Goal: Find specific page/section: Find specific page/section

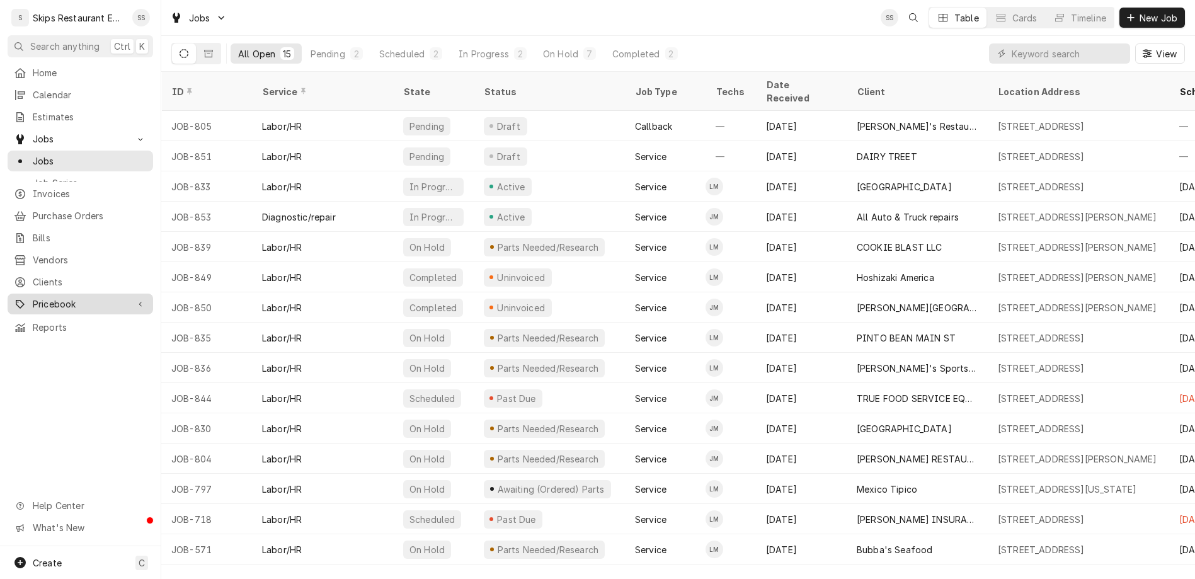
click at [52, 297] on span "Pricebook" at bounding box center [80, 303] width 95 height 13
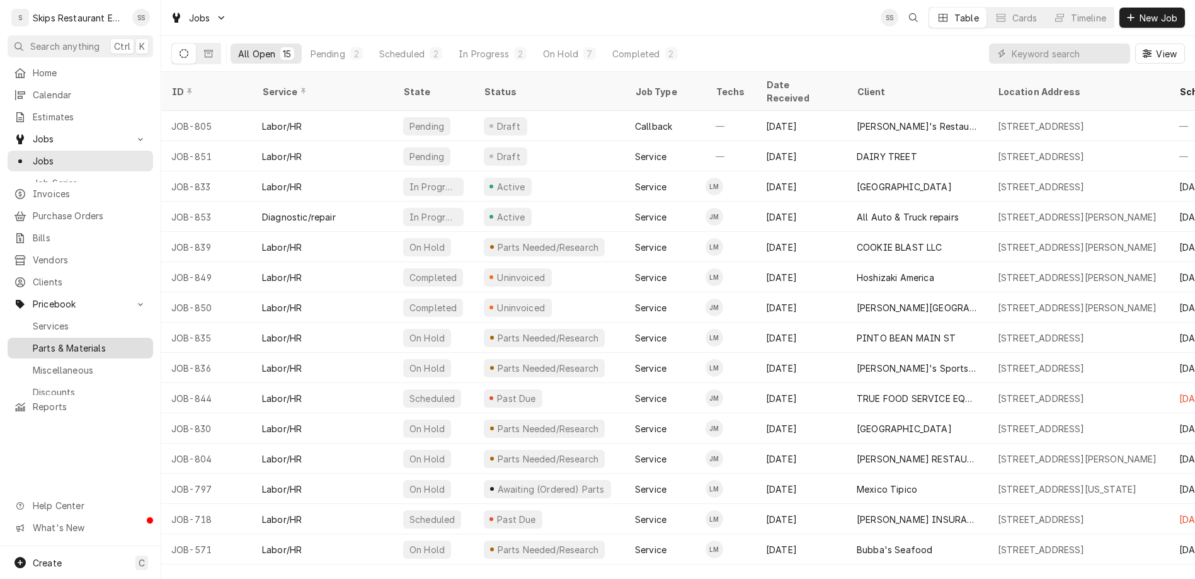
click at [72, 341] on span "Parts & Materials" at bounding box center [90, 347] width 114 height 13
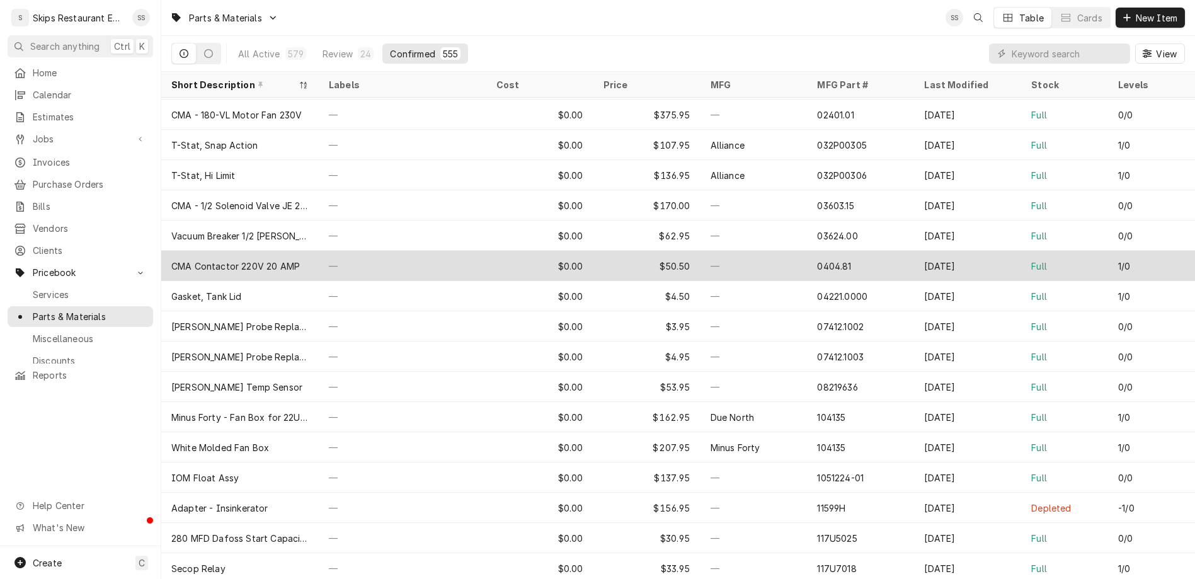
scroll to position [733, 0]
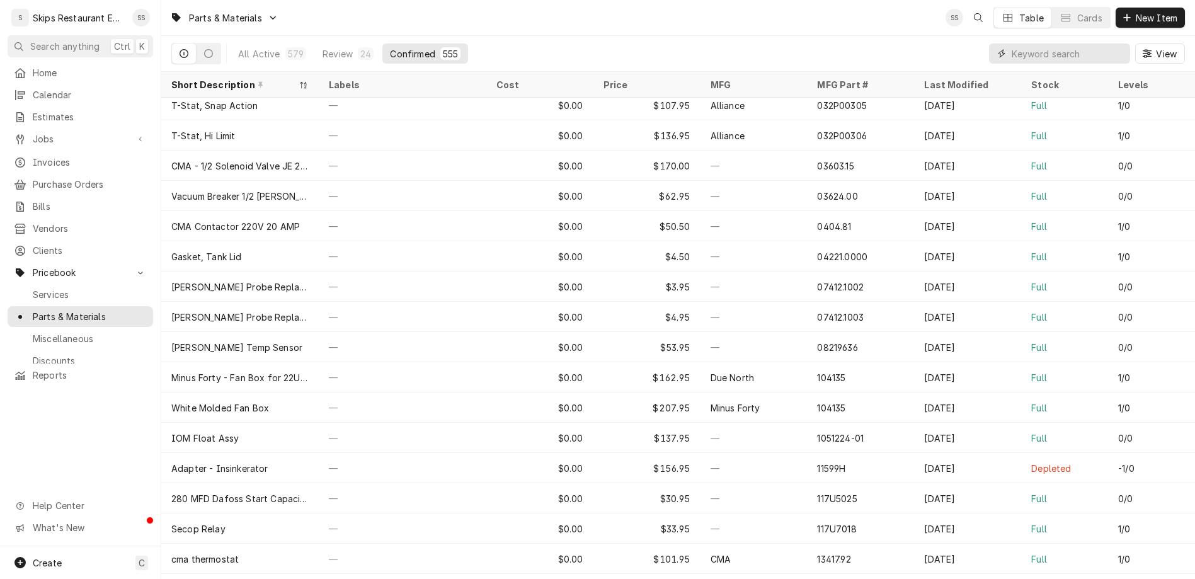
click at [1095, 43] on input "Dynamic Content Wrapper" at bounding box center [1068, 53] width 112 height 20
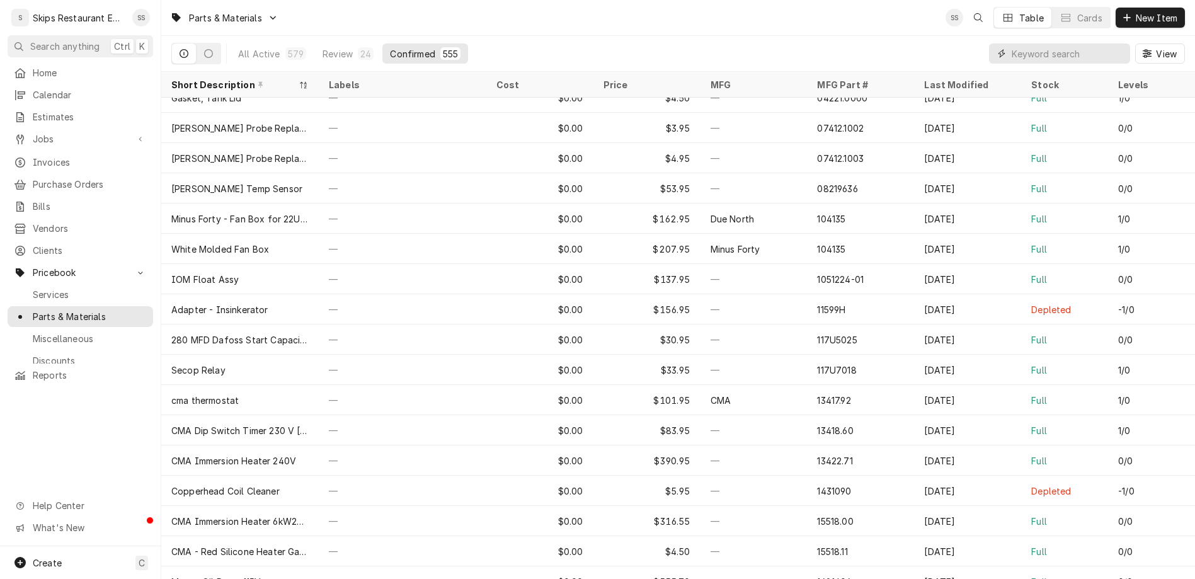
scroll to position [915, 0]
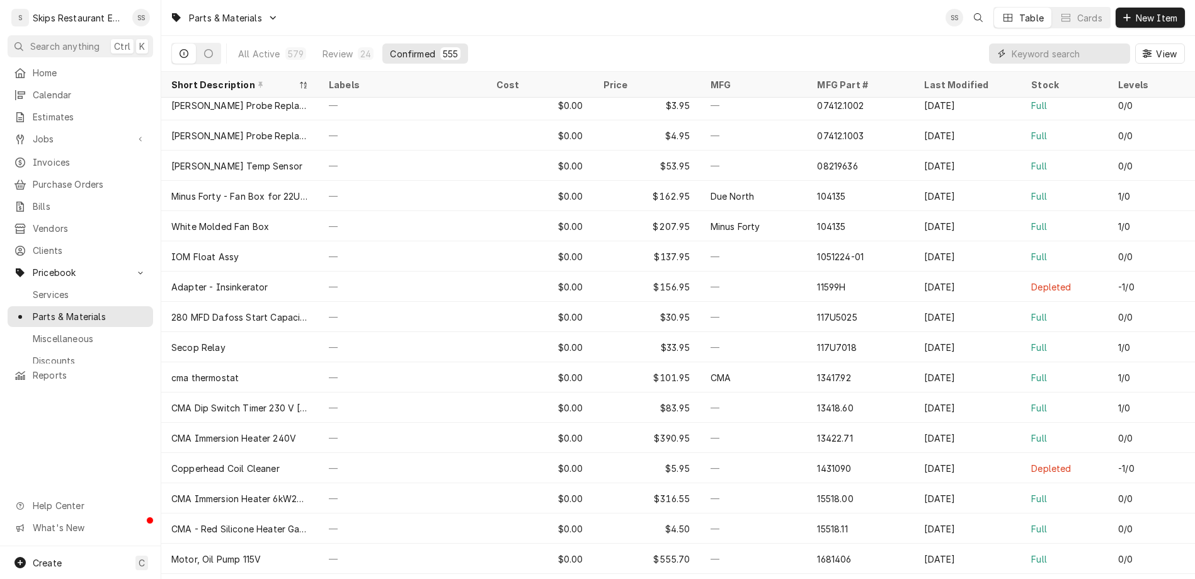
click at [1116, 43] on input "Dynamic Content Wrapper" at bounding box center [1068, 53] width 112 height 20
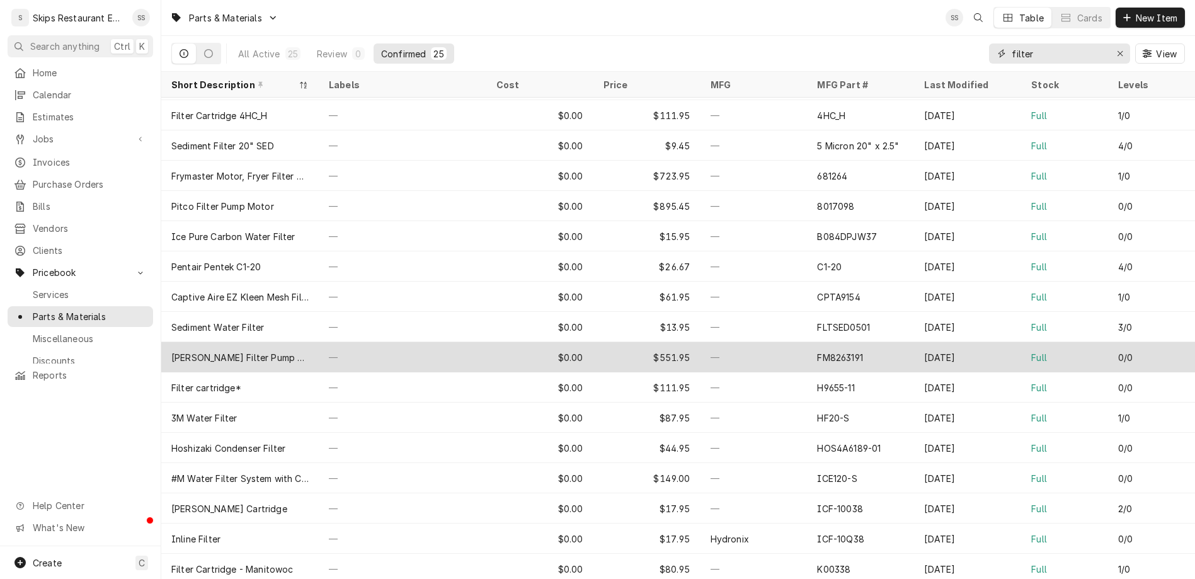
scroll to position [129, 0]
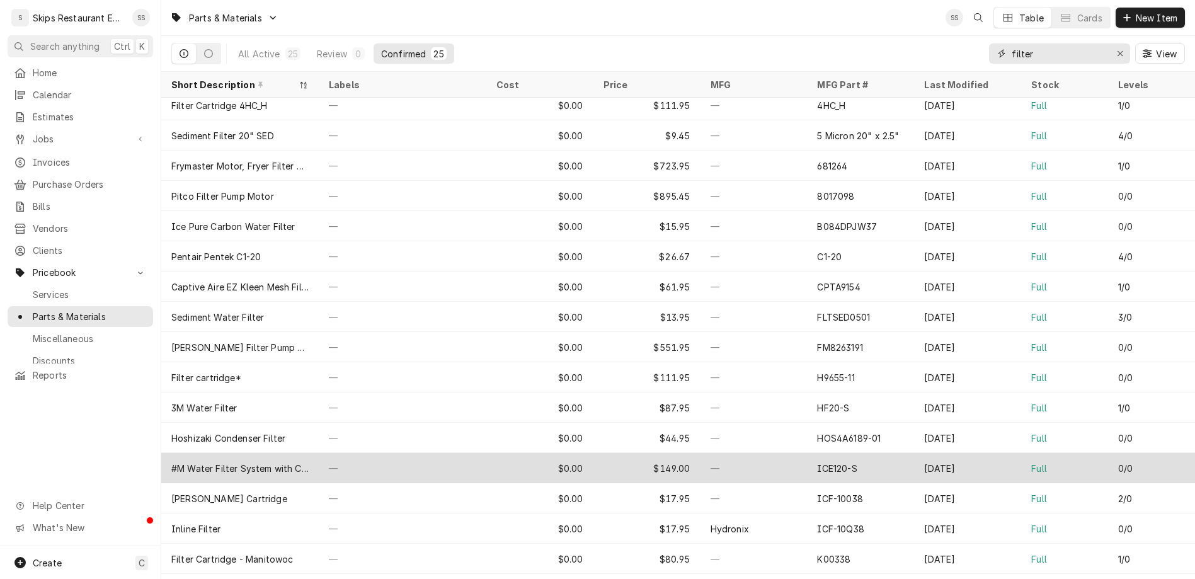
type input "filter"
click at [263, 453] on div "#M Water Filter System with Cartridge" at bounding box center [239, 468] width 157 height 30
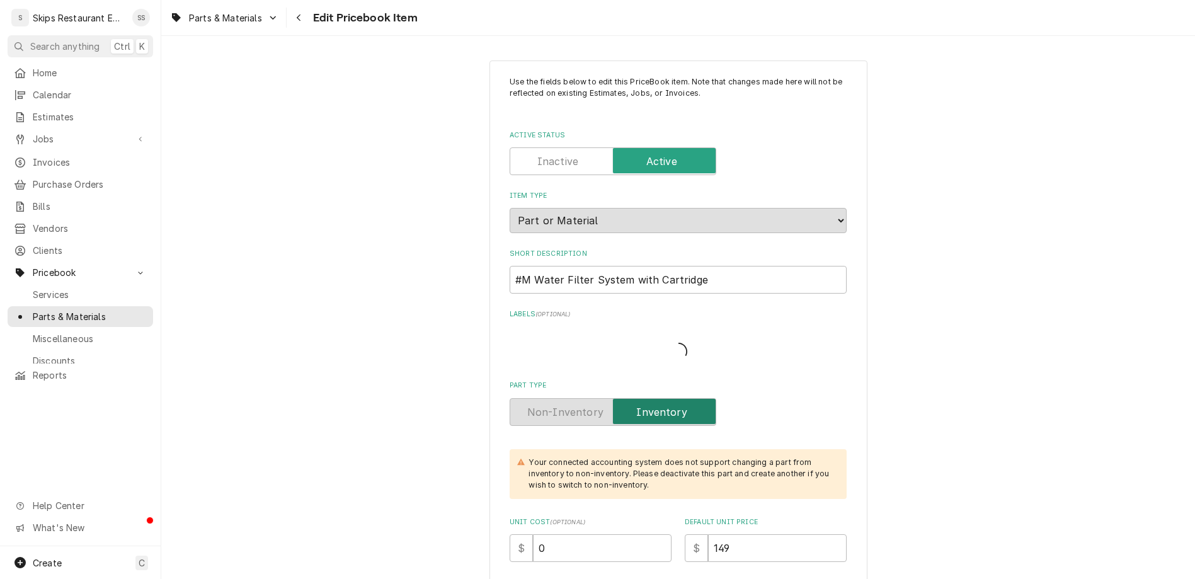
type textarea "x"
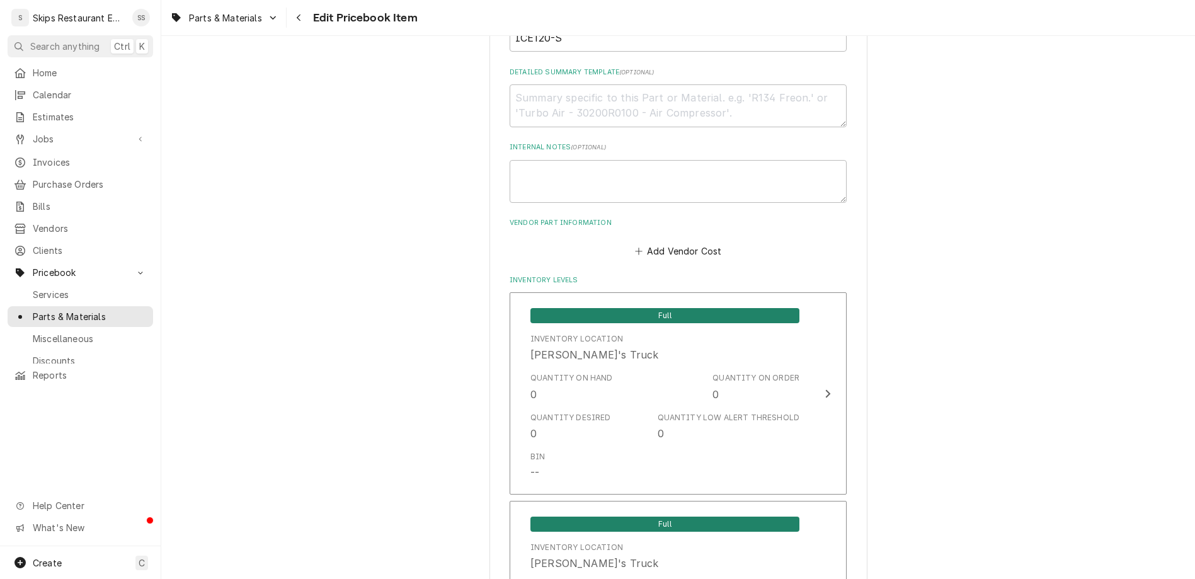
scroll to position [688, 0]
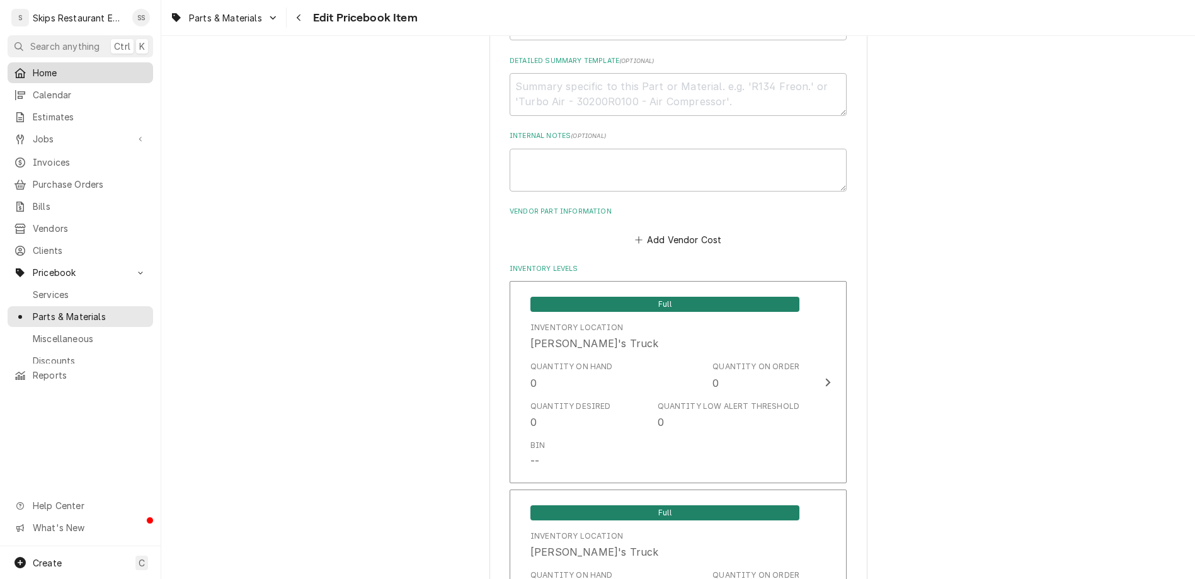
click at [31, 62] on link "Home" at bounding box center [81, 72] width 146 height 21
